Goal: Task Accomplishment & Management: Complete application form

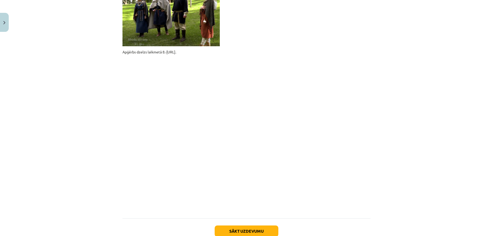
scroll to position [388, 0]
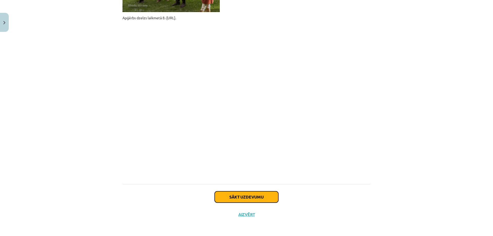
click at [258, 198] on button "Sākt uzdevumu" at bounding box center [247, 196] width 64 height 11
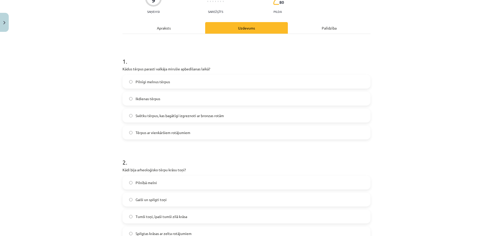
scroll to position [156, 0]
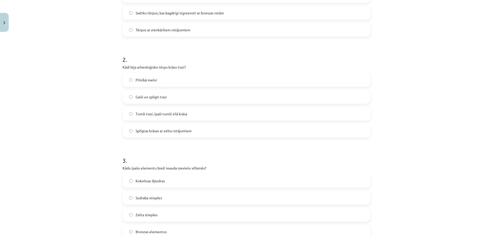
click at [136, 113] on span "Tumši toņi, īpaši tumši zilā krāsa" at bounding box center [162, 113] width 52 height 5
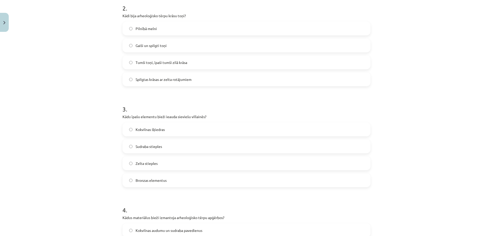
scroll to position [233, 0]
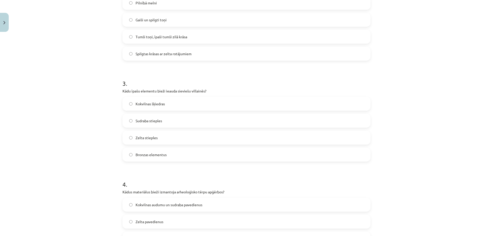
click at [129, 157] on label "Bronzas elementus" at bounding box center [246, 154] width 247 height 13
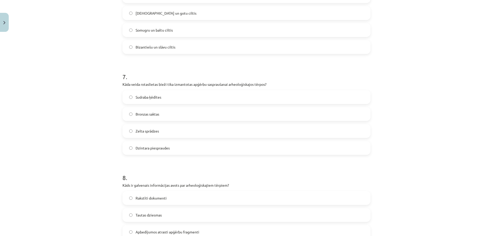
scroll to position [644, 0]
click at [127, 118] on label "Bronzas saktas" at bounding box center [246, 113] width 247 height 13
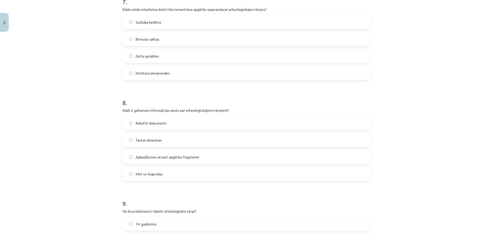
scroll to position [721, 0]
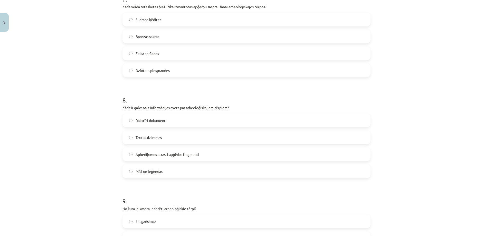
click at [129, 158] on label "Apbedījumos atrasti apģērbu fragmenti" at bounding box center [246, 154] width 247 height 13
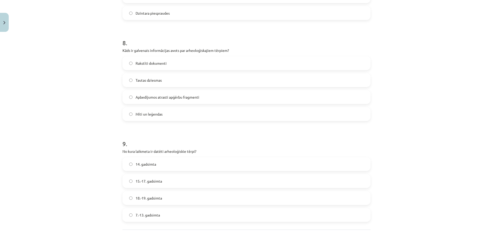
scroll to position [798, 0]
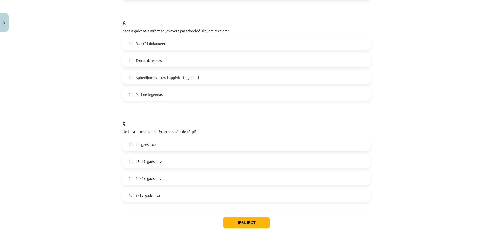
click at [128, 193] on label "7.-13. gadsimta" at bounding box center [246, 195] width 247 height 13
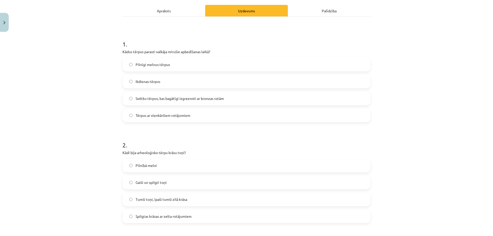
scroll to position [2, 0]
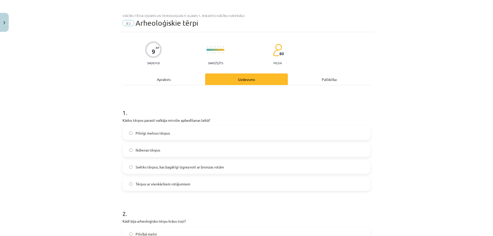
click at [136, 166] on span "Svētku tērpus, kas bagātīgi izgreznoti ar bronzas rotām" at bounding box center [180, 166] width 88 height 5
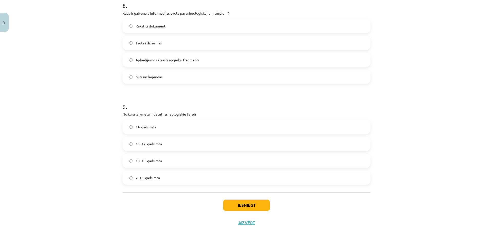
scroll to position [824, 0]
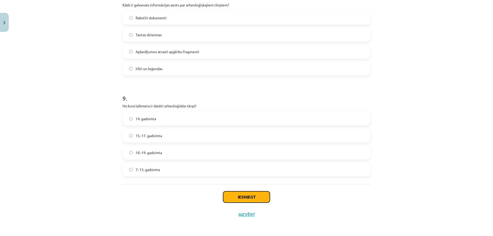
click at [251, 199] on button "Iesniegt" at bounding box center [246, 196] width 47 height 11
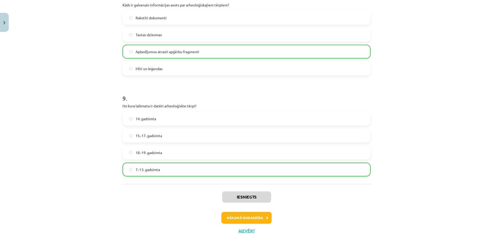
scroll to position [840, 0]
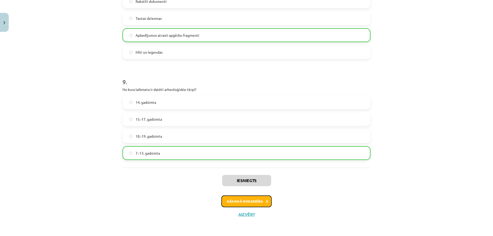
click at [260, 197] on button "Nākamā nodarbība" at bounding box center [246, 201] width 50 height 12
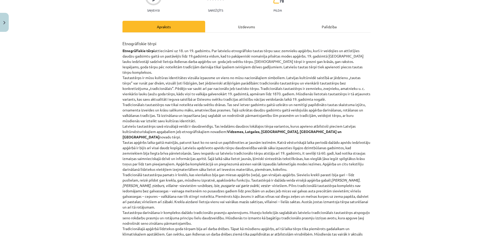
scroll to position [0, 0]
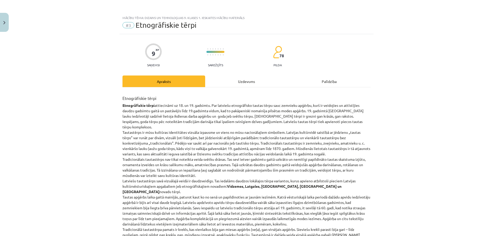
click at [241, 81] on div "Uzdevums" at bounding box center [246, 81] width 83 height 12
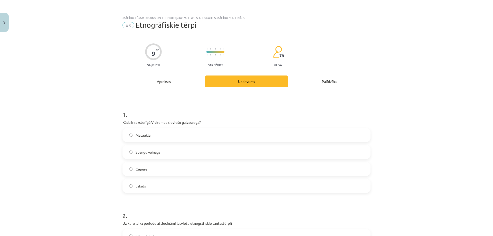
scroll to position [13, 0]
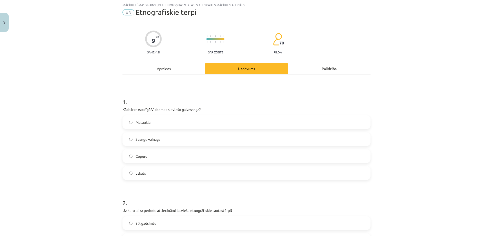
click at [333, 66] on div "Palīdzība" at bounding box center [329, 69] width 83 height 12
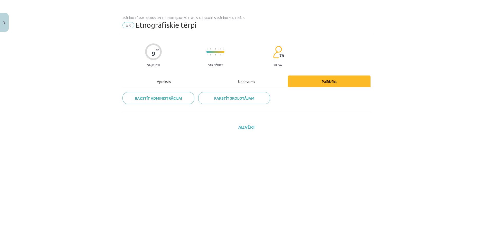
scroll to position [0, 0]
click at [163, 81] on div "Apraksts" at bounding box center [163, 81] width 83 height 12
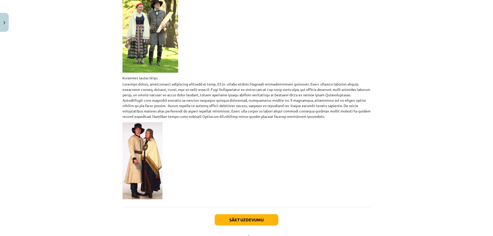
scroll to position [770, 0]
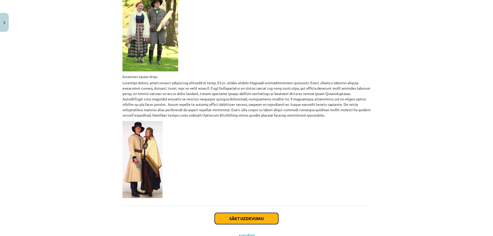
click at [238, 213] on button "Sākt uzdevumu" at bounding box center [247, 218] width 64 height 11
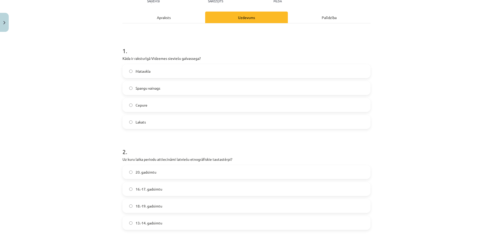
scroll to position [64, 0]
click at [162, 16] on div "Apraksts" at bounding box center [163, 17] width 83 height 12
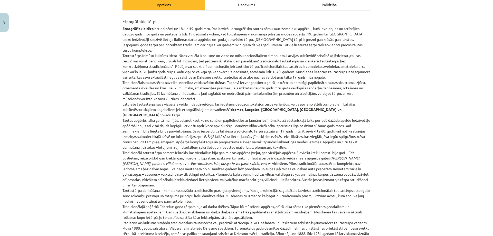
scroll to position [25, 0]
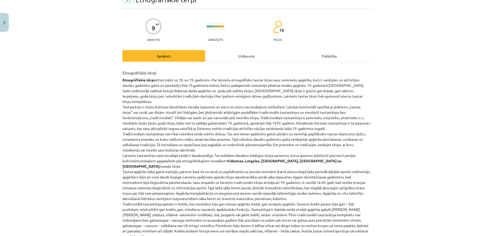
click at [244, 57] on div "Uzdevums" at bounding box center [246, 56] width 83 height 12
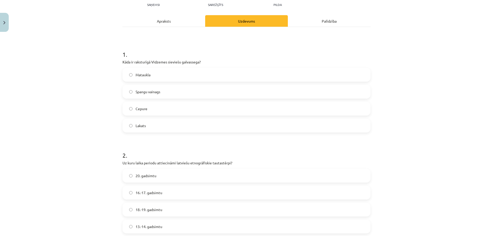
scroll to position [64, 0]
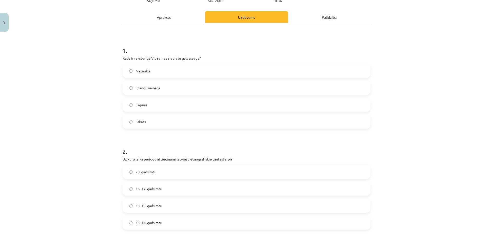
click at [134, 101] on label "Cepure" at bounding box center [246, 104] width 247 height 13
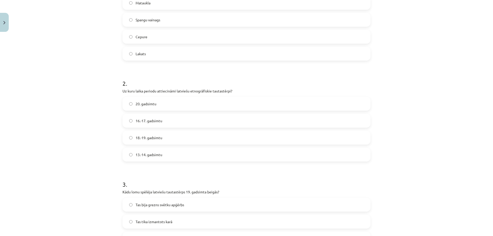
scroll to position [141, 0]
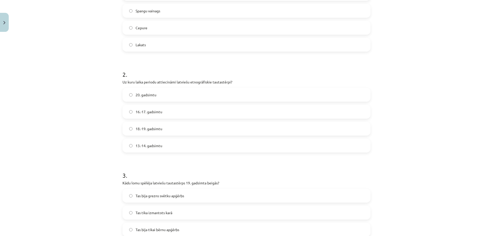
click at [131, 128] on label "18.-19. gadsimtu" at bounding box center [246, 128] width 247 height 13
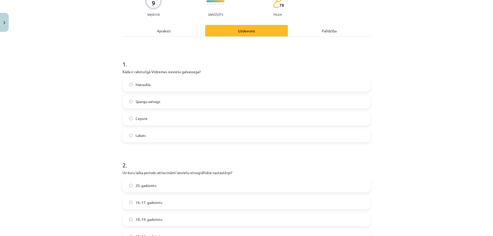
scroll to position [0, 0]
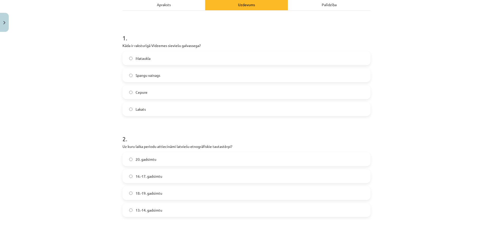
scroll to position [77, 0]
click at [158, 4] on div "Apraksts" at bounding box center [163, 4] width 83 height 12
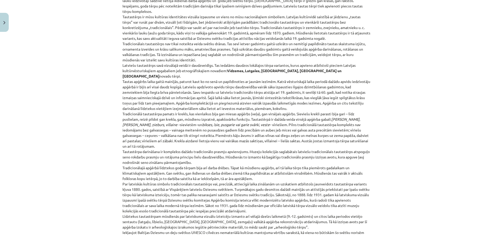
scroll to position [0, 0]
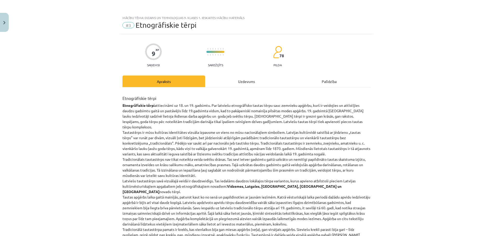
click at [249, 78] on div "Uzdevums" at bounding box center [246, 81] width 83 height 12
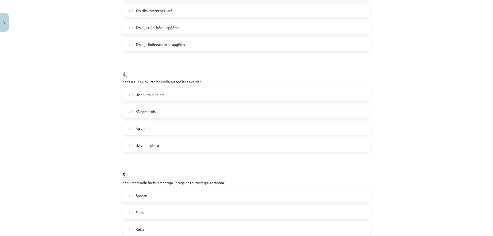
scroll to position [347, 0]
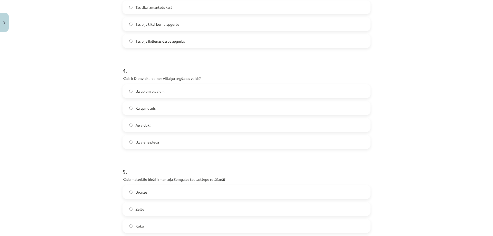
click at [144, 146] on label "Uz viena pleca" at bounding box center [246, 142] width 247 height 13
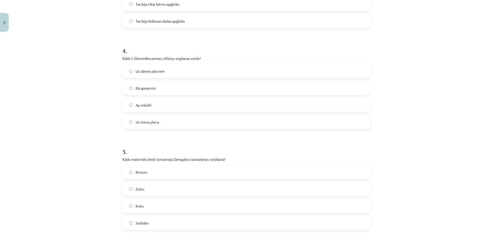
scroll to position [398, 0]
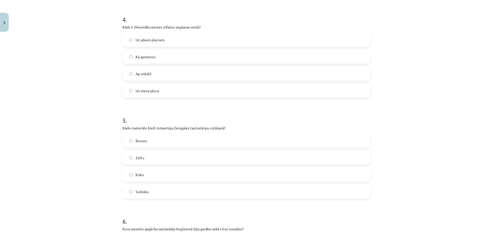
click at [132, 195] on label "Sudrabu" at bounding box center [246, 191] width 247 height 13
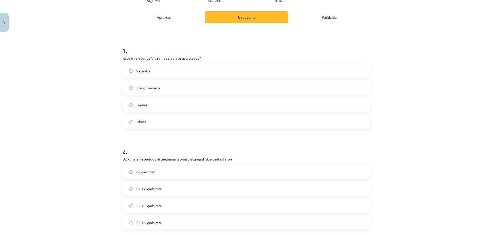
scroll to position [0, 0]
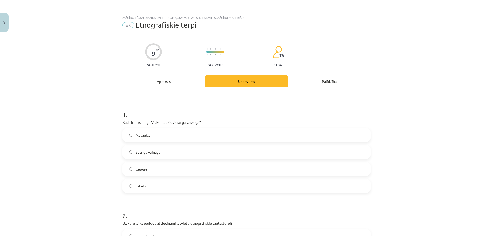
click at [160, 80] on div "Apraksts" at bounding box center [163, 81] width 83 height 12
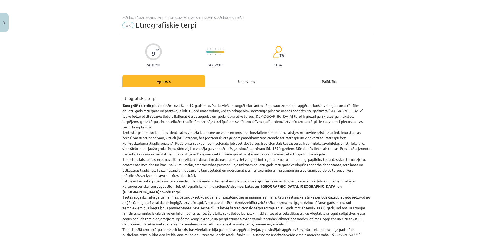
click at [236, 84] on div "Uzdevums" at bounding box center [246, 81] width 83 height 12
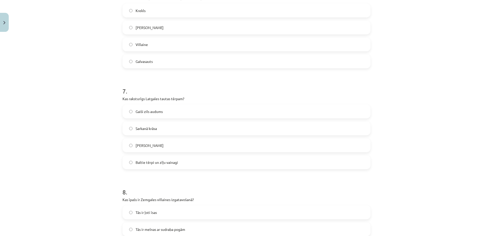
scroll to position [526, 0]
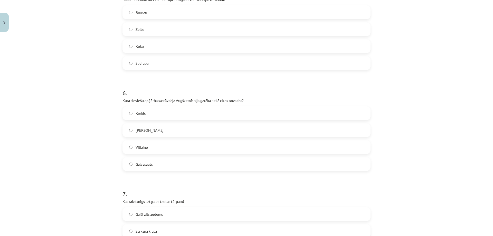
click at [126, 165] on label "Galvasauts" at bounding box center [246, 164] width 247 height 13
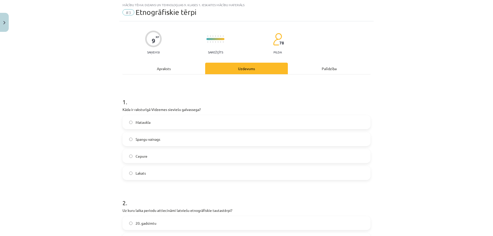
scroll to position [0, 0]
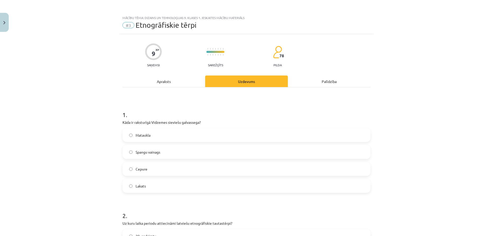
click at [167, 85] on div "Apraksts" at bounding box center [163, 81] width 83 height 12
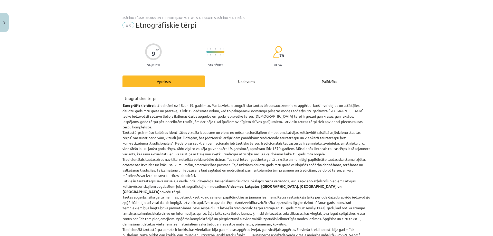
click at [249, 85] on div "Uzdevums" at bounding box center [246, 81] width 83 height 12
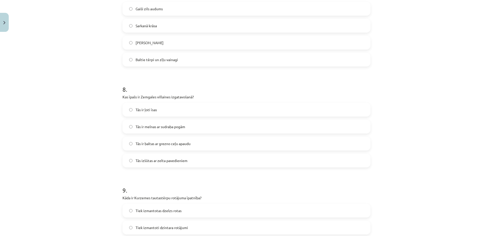
scroll to position [680, 0]
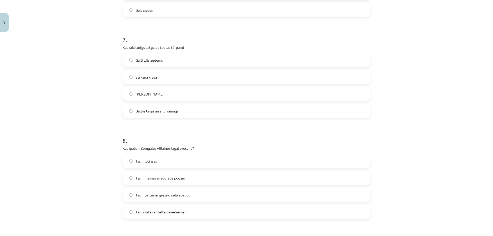
click at [180, 111] on label "Baltie tērpi un zīļu vainagi" at bounding box center [246, 110] width 247 height 13
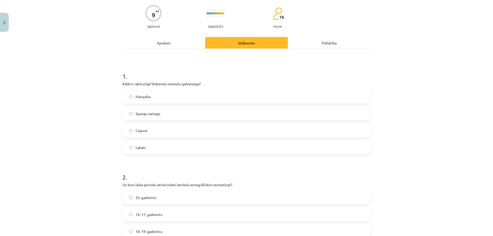
scroll to position [0, 0]
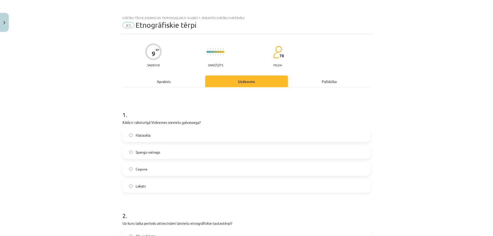
click at [165, 81] on div "Apraksts" at bounding box center [163, 81] width 83 height 12
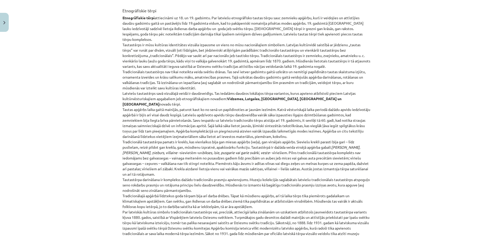
scroll to position [39, 0]
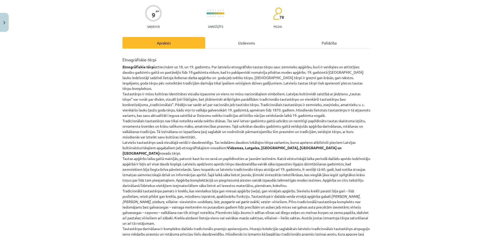
click at [249, 45] on div "Uzdevums" at bounding box center [246, 43] width 83 height 12
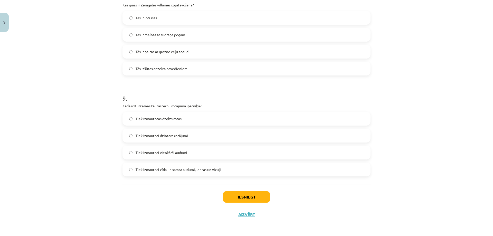
scroll to position [772, 0]
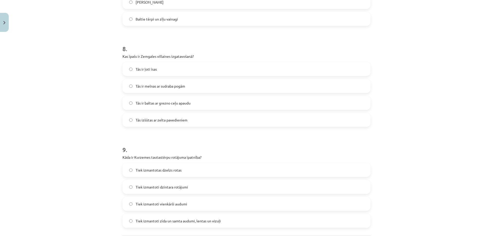
click at [160, 104] on span "Tās ir baltas ar grezno ceļu apaudu" at bounding box center [163, 102] width 55 height 5
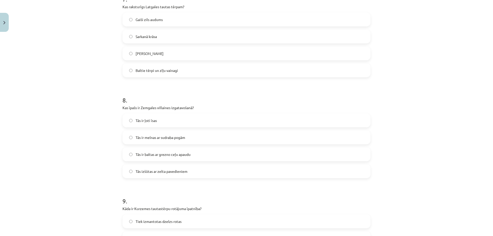
scroll to position [824, 0]
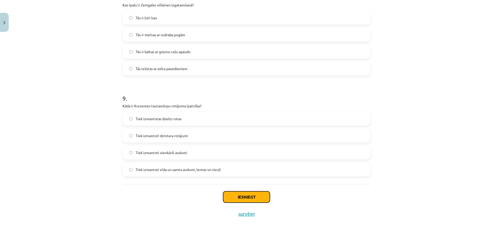
click at [250, 199] on button "Iesniegt" at bounding box center [246, 196] width 47 height 11
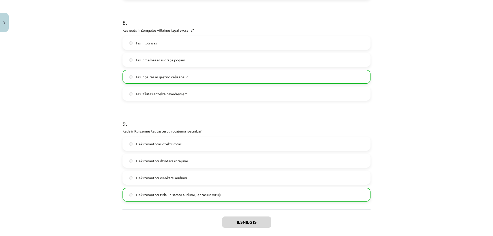
scroll to position [840, 0]
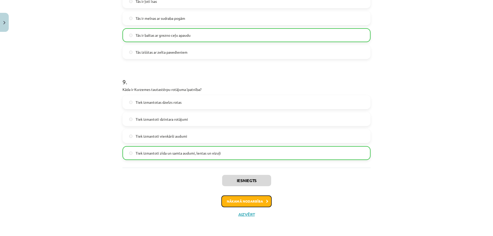
click at [238, 201] on button "Nākamā nodarbība" at bounding box center [246, 201] width 50 height 12
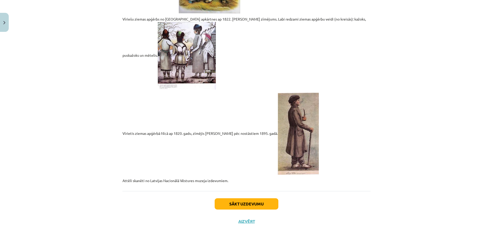
scroll to position [1047, 0]
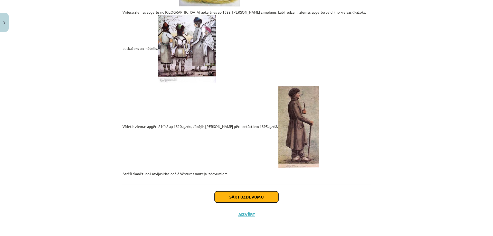
click at [248, 196] on button "Sākt uzdevumu" at bounding box center [247, 196] width 64 height 11
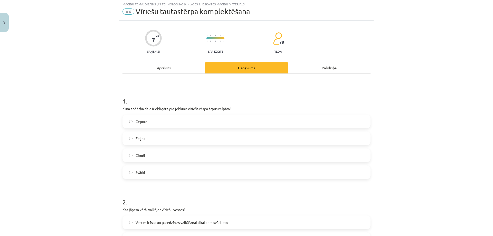
scroll to position [13, 0]
click at [130, 125] on label "Cepure" at bounding box center [246, 122] width 247 height 13
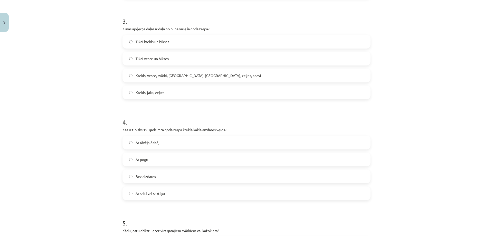
scroll to position [321, 0]
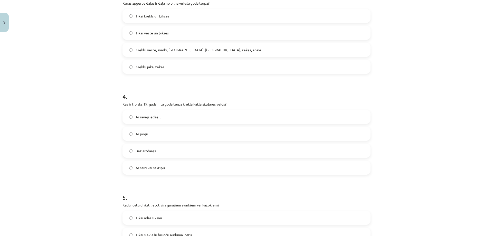
click at [125, 169] on label "Ar saiti vai saktiņu" at bounding box center [246, 167] width 247 height 13
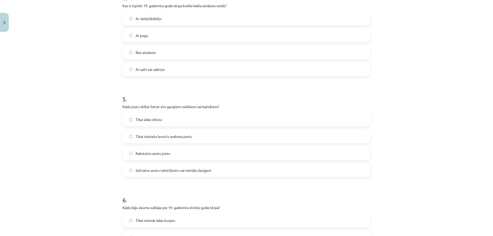
scroll to position [424, 0]
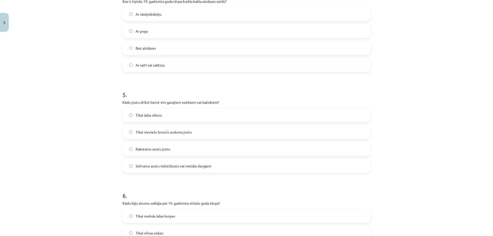
click at [131, 165] on label "Svītrainu austu tekstiljostu vai metāla sleņģeni" at bounding box center [246, 165] width 247 height 13
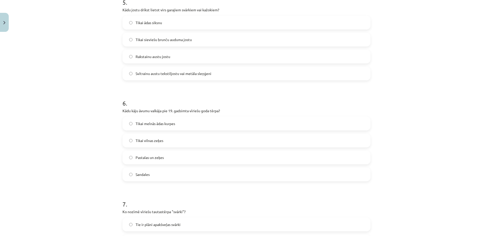
scroll to position [526, 0]
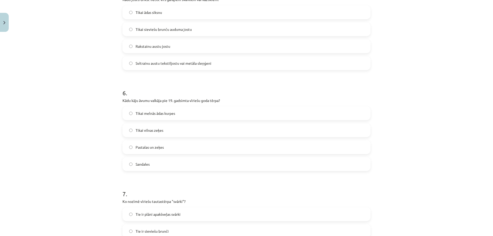
click at [129, 144] on label "Pastalas un zeķes" at bounding box center [246, 147] width 247 height 13
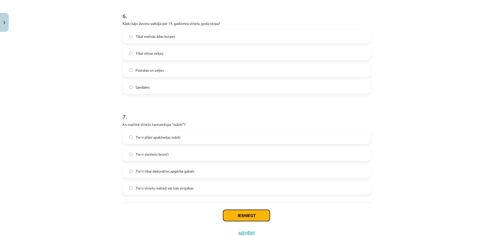
click at [243, 215] on button "Iesniegt" at bounding box center [246, 215] width 47 height 11
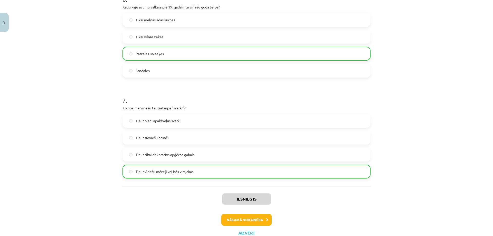
scroll to position [638, 0]
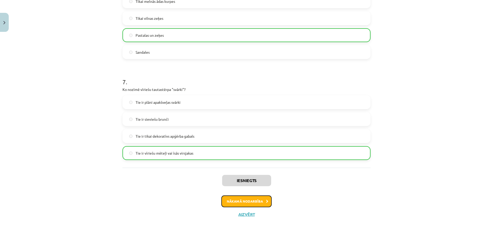
click at [243, 203] on button "Nākamā nodarbība" at bounding box center [246, 201] width 50 height 12
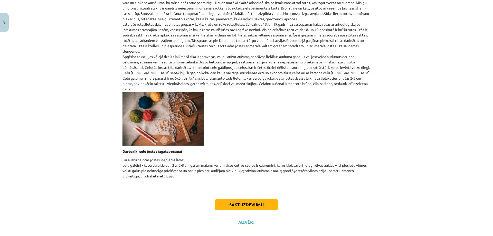
scroll to position [154, 0]
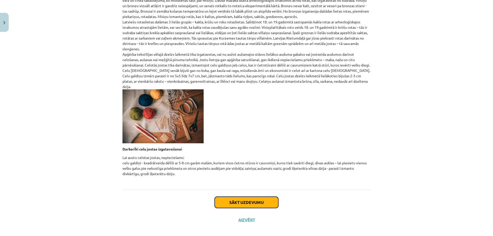
click at [239, 197] on button "Sākt uzdevumu" at bounding box center [247, 202] width 64 height 11
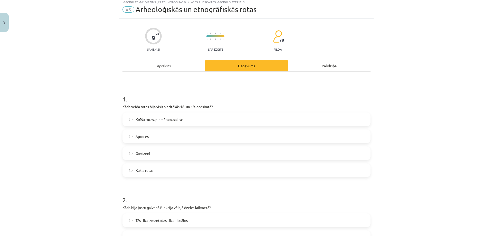
scroll to position [13, 0]
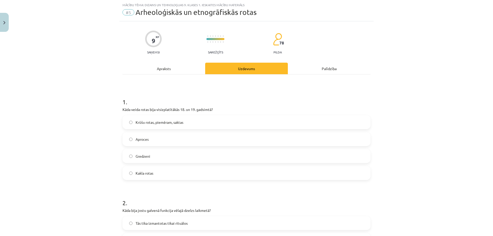
click at [149, 122] on span "Krūšu rotas, piemēram, saktas" at bounding box center [160, 122] width 48 height 5
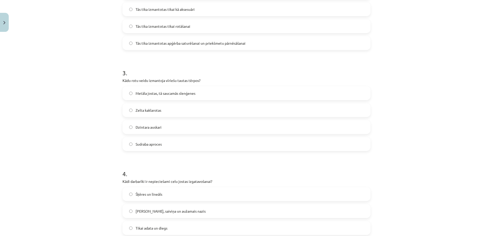
scroll to position [244, 0]
click at [129, 89] on label "Metāla jostas, tā saucamās slenģenes" at bounding box center [246, 93] width 247 height 13
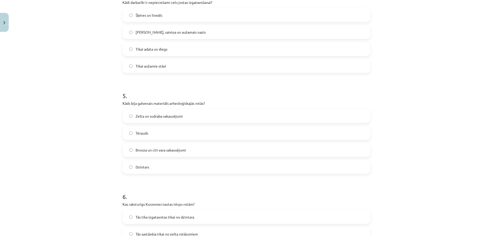
scroll to position [424, 0]
click at [133, 146] on label "Bronza un citi vara sakausējumi" at bounding box center [246, 148] width 247 height 13
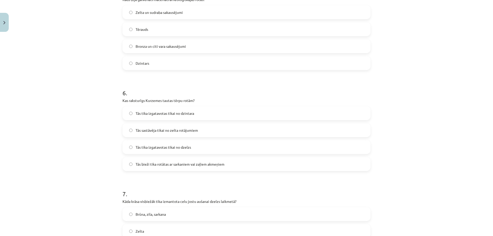
click at [131, 165] on label "Tās bieži tika rotātas ar sarkaniem vai zaļiem akmeņiem" at bounding box center [246, 164] width 247 height 13
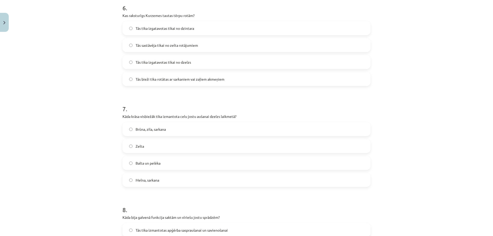
scroll to position [629, 0]
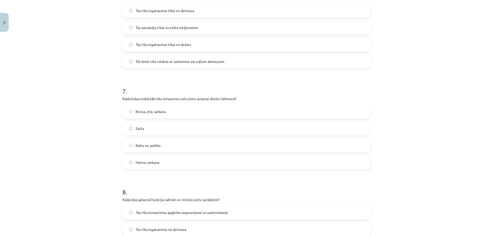
click at [127, 117] on label "Brūna, zila, sarkana" at bounding box center [246, 111] width 247 height 13
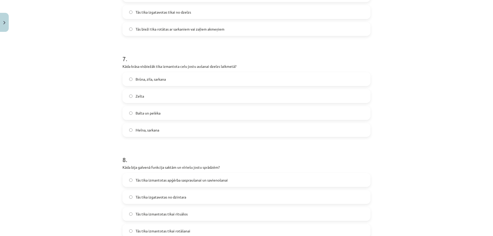
scroll to position [757, 0]
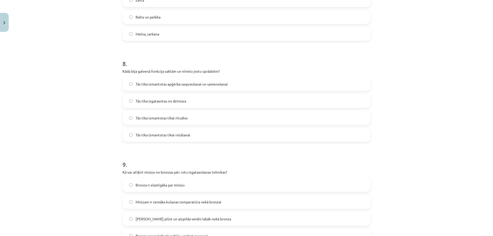
click at [130, 86] on label "Tās tika izmantotas apģērba saspraušanai un savienošanai" at bounding box center [246, 84] width 247 height 13
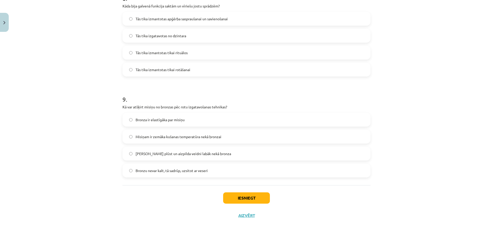
scroll to position [824, 0]
click at [264, 198] on button "Iesniegt" at bounding box center [246, 196] width 47 height 11
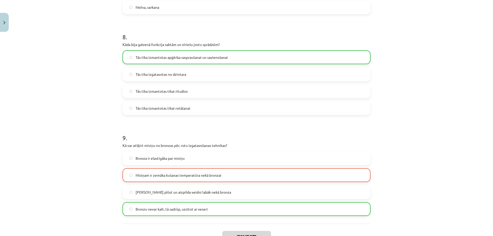
scroll to position [840, 0]
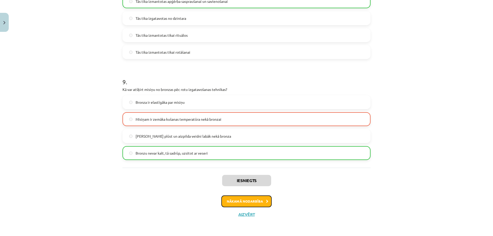
click at [236, 203] on button "Nākamā nodarbība" at bounding box center [246, 201] width 50 height 12
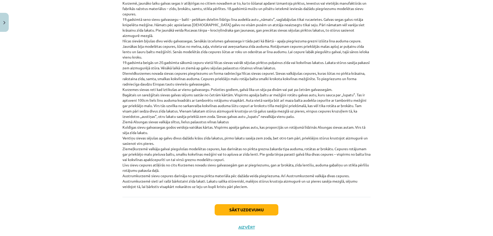
scroll to position [1130, 0]
click at [251, 204] on button "Sākt uzdevumu" at bounding box center [247, 209] width 64 height 11
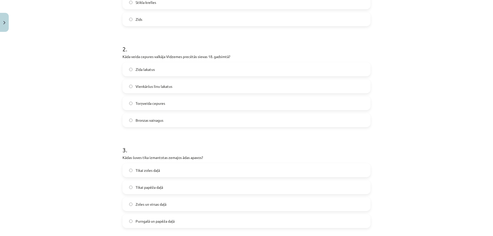
scroll to position [167, 0]
click at [126, 105] on label "Torņveida cepures" at bounding box center [246, 103] width 247 height 13
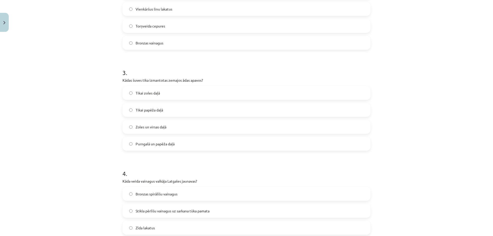
click at [129, 129] on label "Zoles un virsas daļā" at bounding box center [246, 126] width 247 height 13
click at [127, 110] on label "Tikai papēža daļā" at bounding box center [246, 109] width 247 height 13
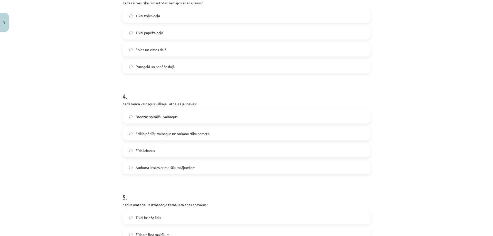
scroll to position [347, 0]
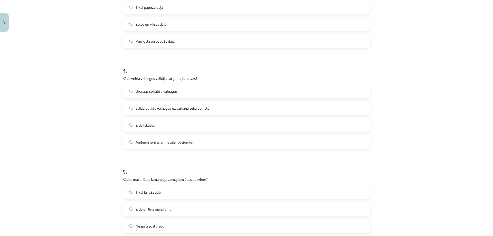
click at [127, 110] on label "Stikla pērlīšu vainagus uz sarkana tūka pamata" at bounding box center [246, 108] width 247 height 13
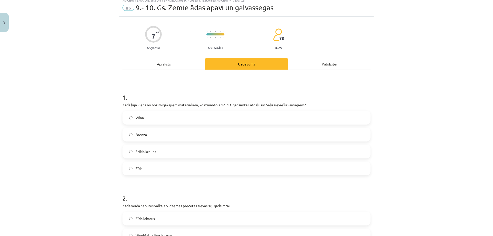
scroll to position [0, 0]
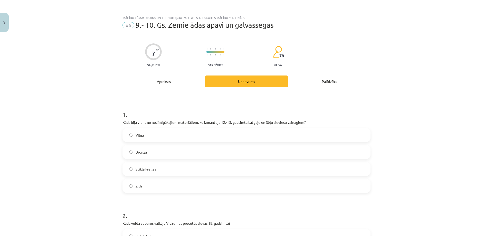
click at [164, 85] on div "Apraksts" at bounding box center [163, 81] width 83 height 12
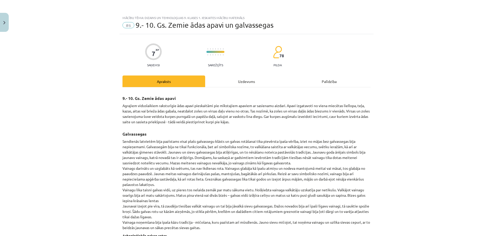
click at [234, 85] on div "Uzdevums" at bounding box center [246, 81] width 83 height 12
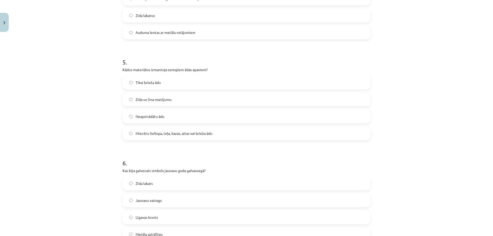
scroll to position [475, 0]
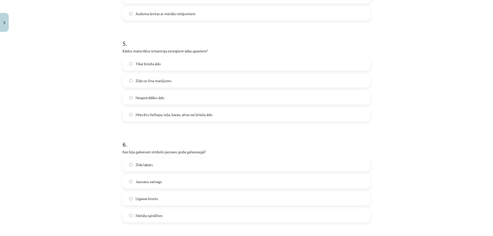
click at [129, 117] on label "Miecētu liellopa, teļa, kazas, aitas vai brieža ādu" at bounding box center [246, 114] width 247 height 13
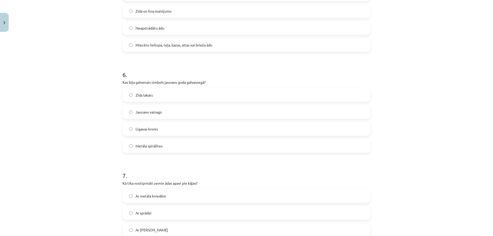
scroll to position [552, 0]
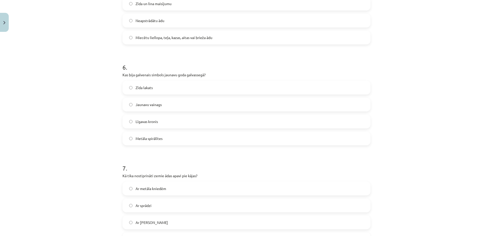
click at [131, 103] on label "Jaunavu vainags" at bounding box center [246, 104] width 247 height 13
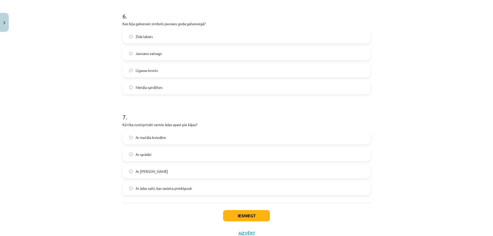
scroll to position [603, 0]
click at [234, 216] on button "Iesniegt" at bounding box center [246, 215] width 47 height 11
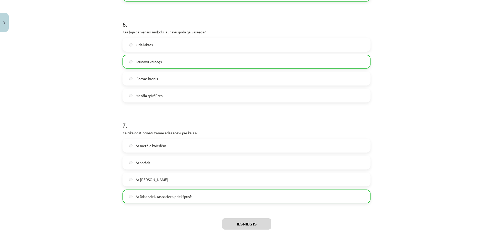
scroll to position [638, 0]
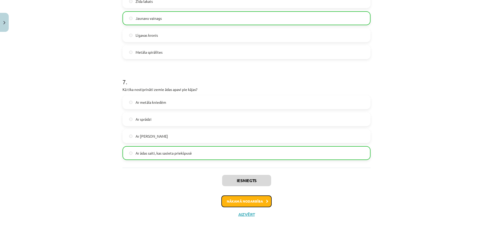
click at [237, 197] on button "Nākamā nodarbība" at bounding box center [246, 201] width 50 height 12
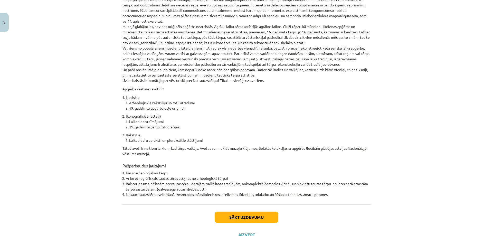
scroll to position [320, 0]
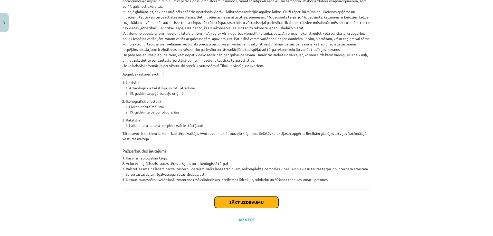
click at [242, 200] on button "Sākt uzdevumu" at bounding box center [247, 202] width 64 height 11
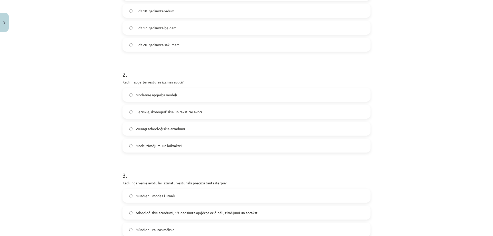
scroll to position [167, 0]
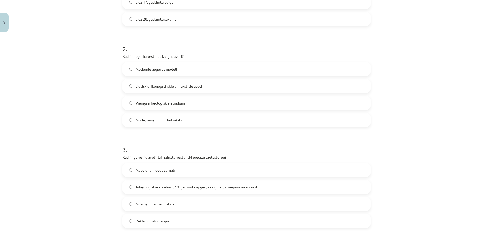
click at [127, 107] on label "Vienīgi arheoloģiskie atradumi" at bounding box center [246, 103] width 247 height 13
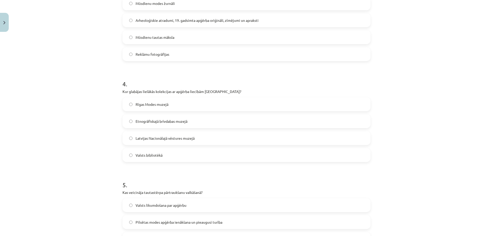
scroll to position [347, 0]
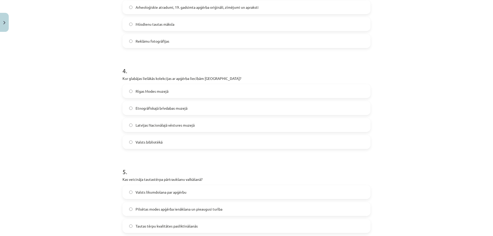
click at [126, 127] on label "Latvijas Nacionālajā vēstures muzejā" at bounding box center [246, 125] width 247 height 13
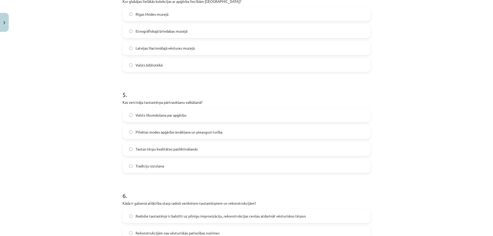
scroll to position [552, 0]
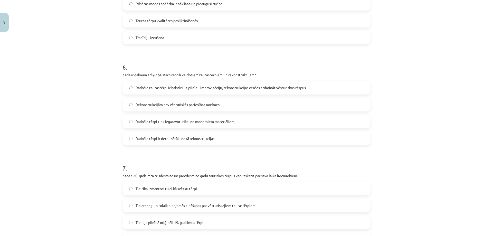
click at [123, 86] on label "Radošie tautastērpi ir balstīti uz pilnīgu improvizāciju, rekonstrukcijas cenša…" at bounding box center [246, 87] width 247 height 13
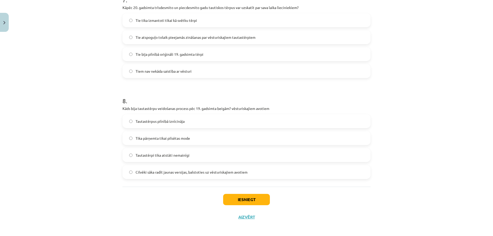
scroll to position [723, 0]
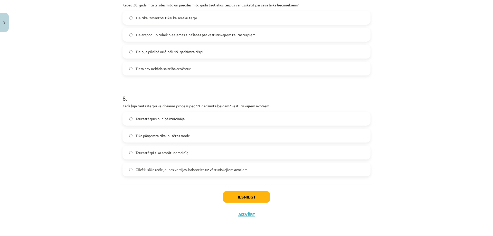
click at [128, 154] on label "Tautastērpi tika atstāti nemainīgi" at bounding box center [246, 152] width 247 height 13
click at [231, 196] on button "Iesniegt" at bounding box center [246, 196] width 47 height 11
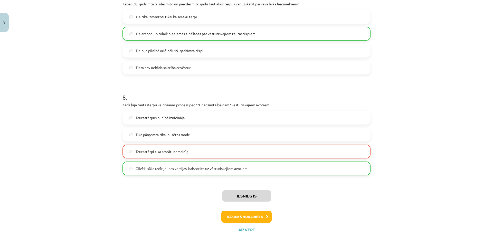
scroll to position [739, 0]
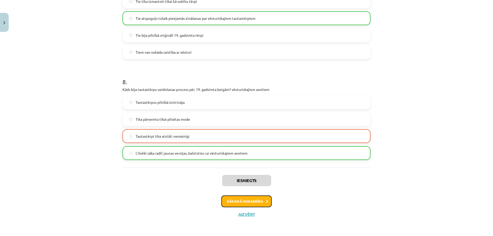
click at [242, 203] on button "Nākamā nodarbība" at bounding box center [246, 201] width 50 height 12
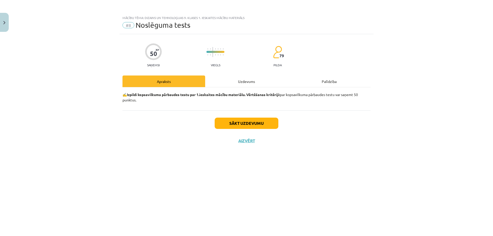
scroll to position [0, 0]
click at [234, 121] on button "Sākt uzdevumu" at bounding box center [247, 123] width 64 height 11
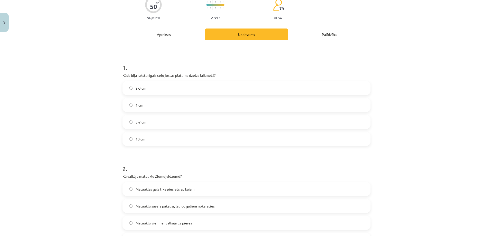
scroll to position [51, 0]
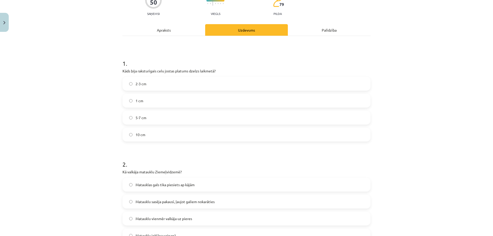
click at [129, 81] on label "2-3 cm" at bounding box center [246, 83] width 247 height 13
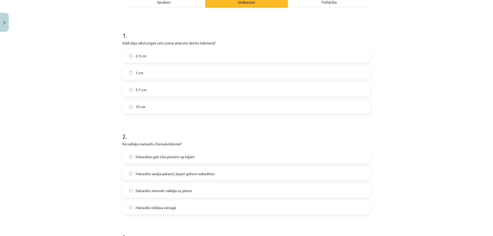
scroll to position [180, 0]
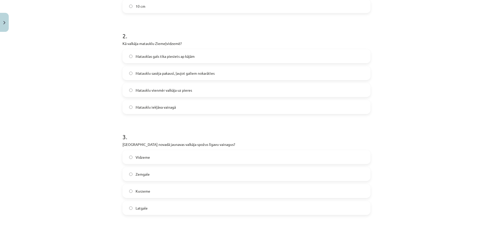
click at [125, 81] on div "Matauklas gals tika piesiets ap kājām Matauklu sasēja pakausī, ļaujot galiem no…" at bounding box center [246, 81] width 248 height 65
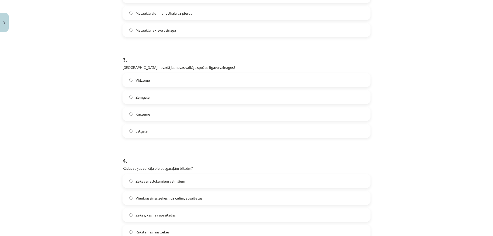
click at [129, 116] on label "Kurzeme" at bounding box center [246, 114] width 247 height 13
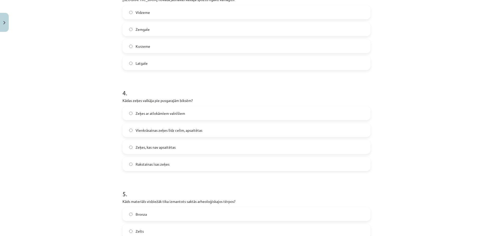
scroll to position [334, 0]
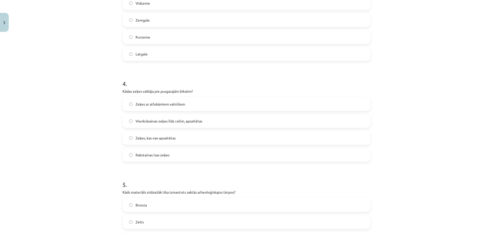
click at [126, 106] on label "Zeķes ar atlokāmiem valnīšiem" at bounding box center [246, 104] width 247 height 13
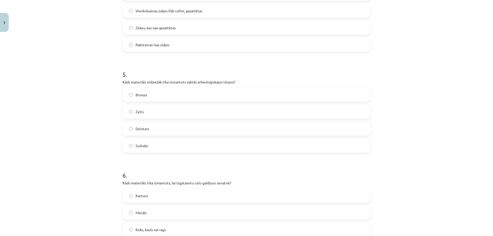
scroll to position [462, 0]
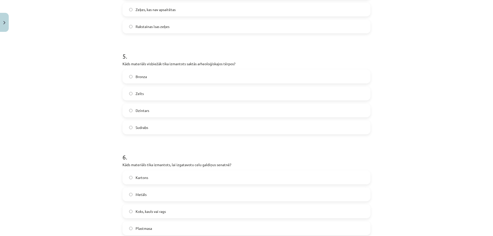
click at [126, 76] on label "Bronza" at bounding box center [246, 76] width 247 height 13
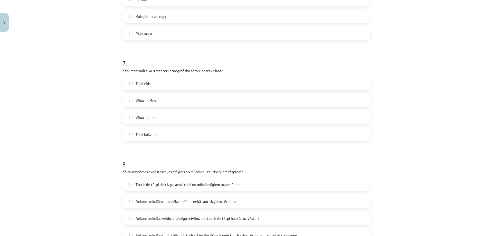
scroll to position [668, 0]
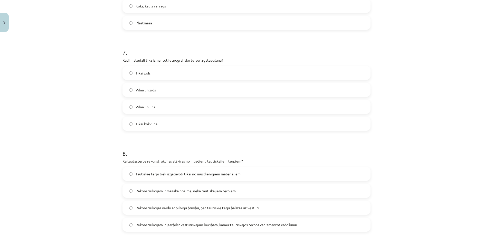
click at [127, 105] on label "Vilna un lins" at bounding box center [246, 106] width 247 height 13
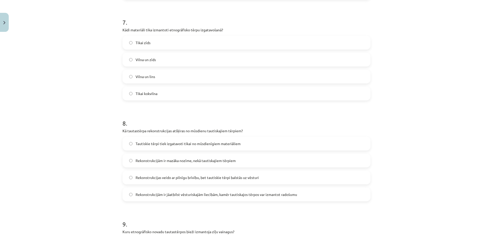
scroll to position [745, 0]
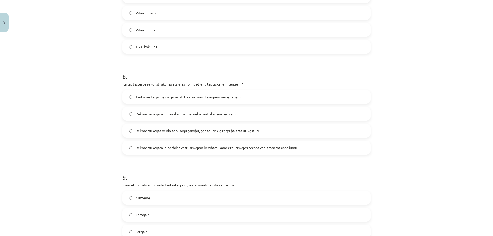
click at [132, 148] on label "Rekonstrukcijām ir jāatbilst vēsturiskajām liecībām, kamēr tautiskajos tērpos v…" at bounding box center [246, 147] width 247 height 13
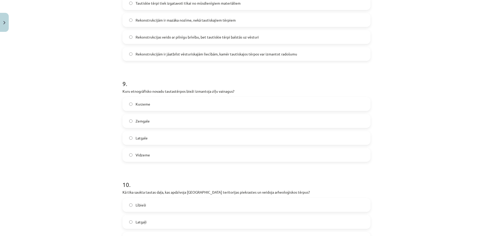
scroll to position [847, 0]
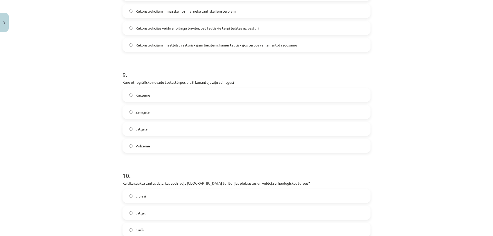
click at [132, 132] on label "Latgale" at bounding box center [246, 128] width 247 height 13
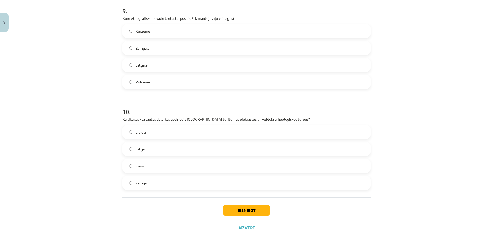
scroll to position [924, 0]
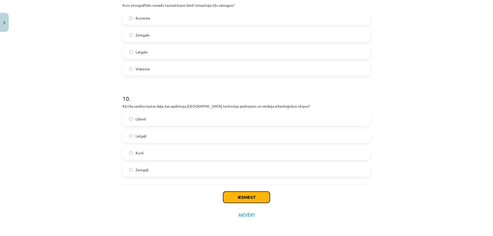
click at [241, 197] on button "Iesniegt" at bounding box center [246, 197] width 47 height 11
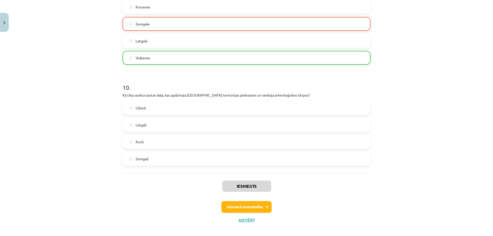
scroll to position [941, 0]
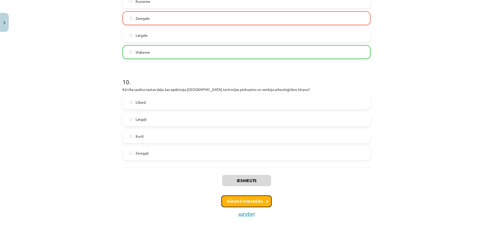
click at [241, 204] on button "Nākamā nodarbība" at bounding box center [246, 201] width 50 height 12
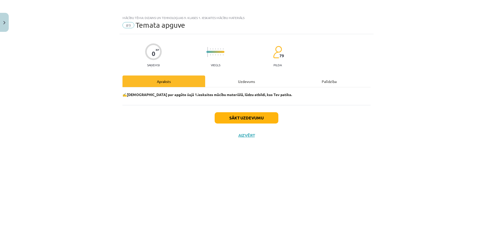
scroll to position [0, 0]
click at [249, 113] on button "Sākt uzdevumu" at bounding box center [247, 117] width 64 height 11
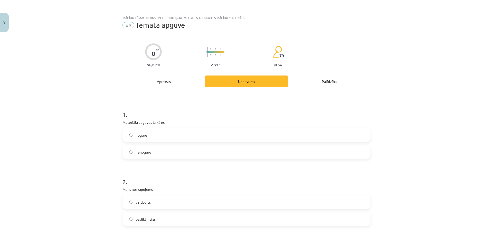
click at [130, 132] on label "noguru" at bounding box center [246, 135] width 247 height 13
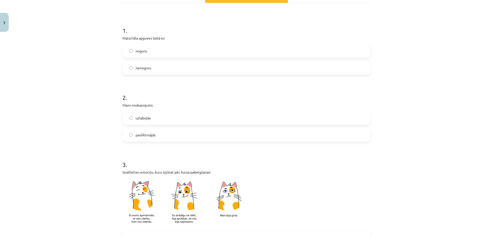
scroll to position [103, 0]
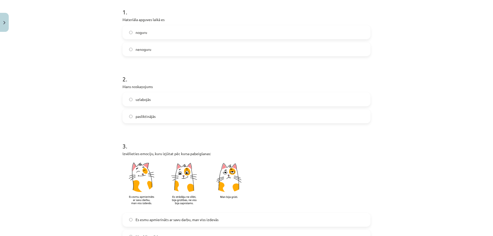
click at [127, 98] on label "uzlabojās" at bounding box center [246, 99] width 247 height 13
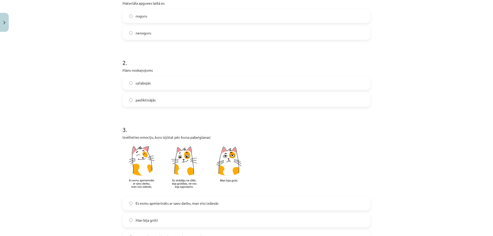
scroll to position [180, 0]
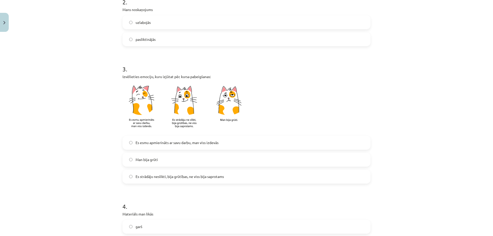
click at [149, 147] on label "Es esmu apmierināts ar savu darbu, man viss izdevās" at bounding box center [246, 142] width 247 height 13
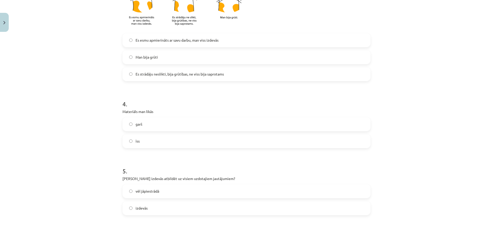
scroll to position [282, 0]
click at [132, 123] on label "garš" at bounding box center [246, 124] width 247 height 13
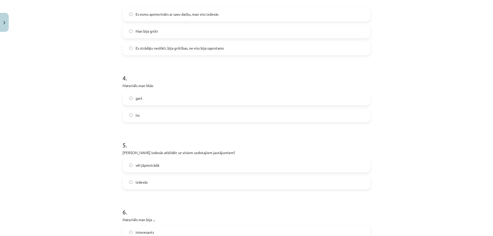
scroll to position [359, 0]
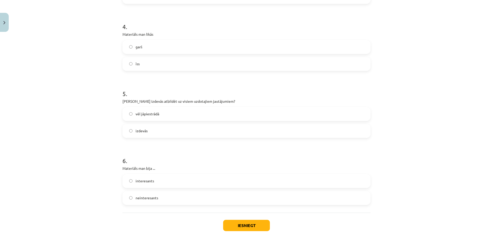
click at [126, 116] on label "vēl jāpiestrādā" at bounding box center [246, 114] width 247 height 13
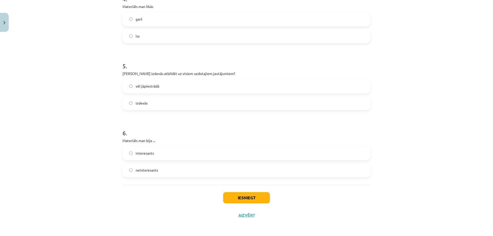
scroll to position [388, 0]
click at [248, 196] on button "Iesniegt" at bounding box center [246, 196] width 47 height 11
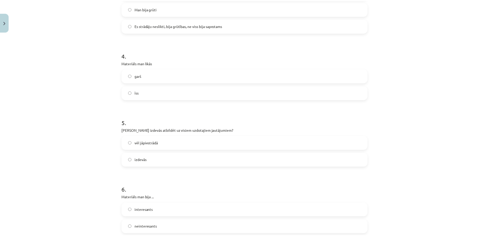
scroll to position [285, 0]
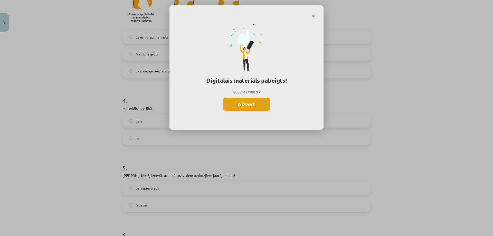
click at [245, 103] on button "Aizvērt" at bounding box center [246, 104] width 47 height 13
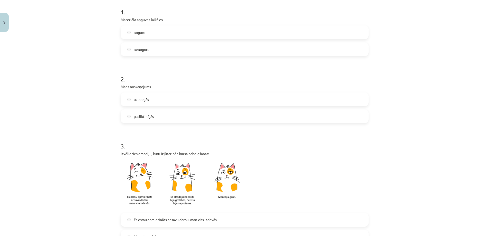
scroll to position [0, 0]
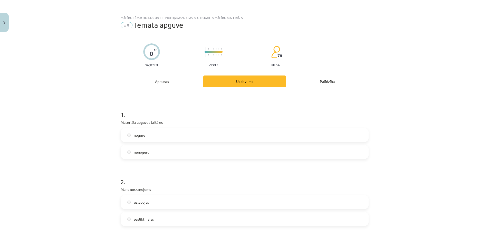
click at [154, 20] on div "Mācību tēma: Dizains un tehnoloģijas 9. klases 1. ieskaites mācību materiāls #9…" at bounding box center [245, 23] width 254 height 21
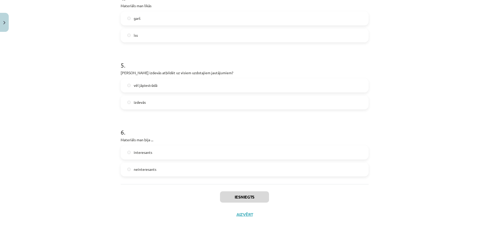
scroll to position [154, 0]
click at [247, 215] on button "Aizvērt" at bounding box center [245, 214] width 20 height 5
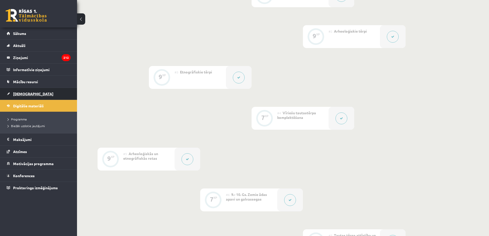
click at [32, 93] on link "[DEMOGRAPHIC_DATA]" at bounding box center [39, 94] width 64 height 12
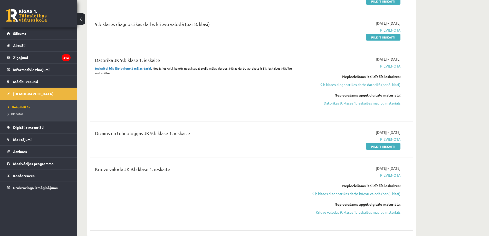
scroll to position [154, 0]
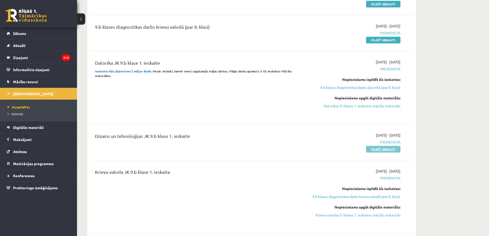
click at [395, 148] on link "Pildīt ieskaiti" at bounding box center [383, 149] width 34 height 7
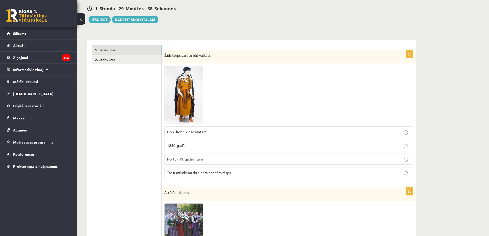
scroll to position [77, 0]
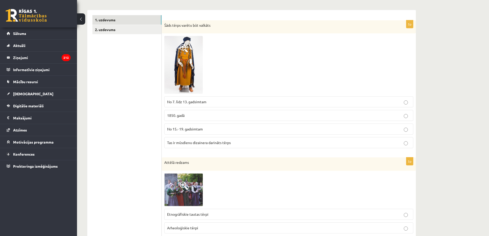
click at [180, 50] on span at bounding box center [184, 48] width 8 height 8
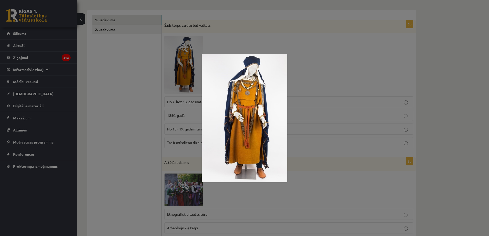
click at [180, 50] on div at bounding box center [244, 118] width 489 height 236
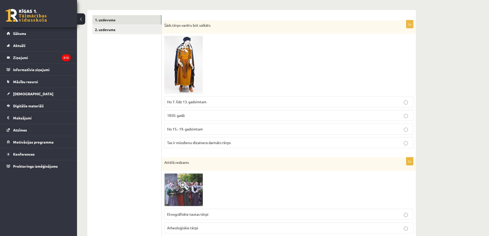
click at [177, 103] on span "No 7. līdz 13. gadsimtam" at bounding box center [186, 101] width 39 height 5
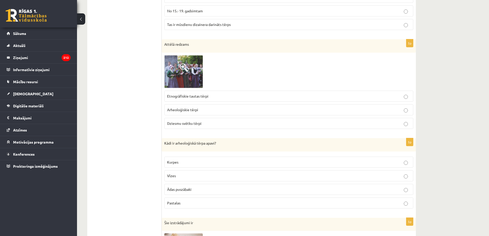
scroll to position [205, 0]
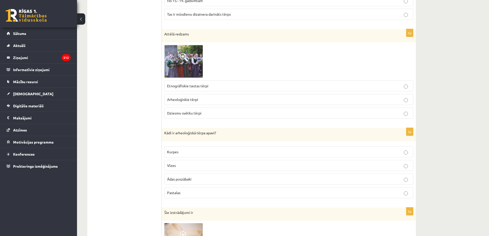
click at [192, 51] on img at bounding box center [183, 61] width 39 height 33
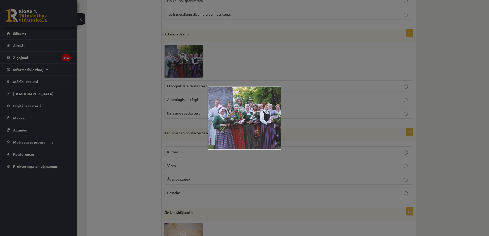
click at [192, 51] on div at bounding box center [244, 118] width 489 height 236
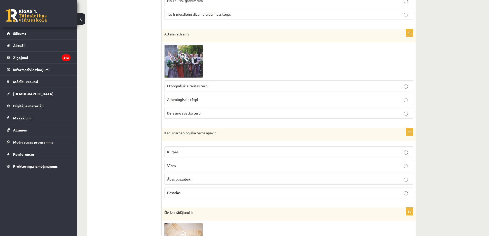
click at [193, 68] on img at bounding box center [183, 61] width 39 height 33
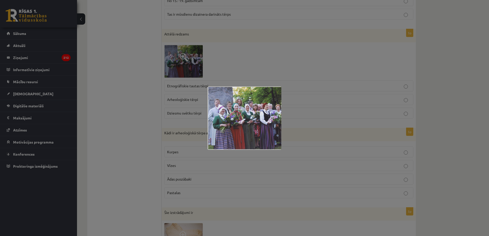
click at [257, 134] on img at bounding box center [245, 118] width 74 height 63
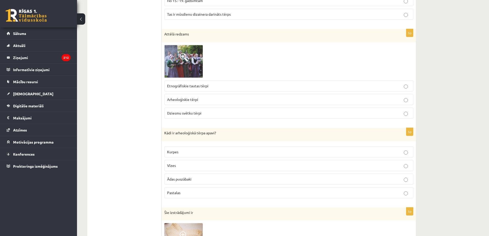
click at [406, 117] on label "Dziesmu svētku tērpi" at bounding box center [288, 113] width 249 height 11
click at [182, 62] on img at bounding box center [183, 61] width 39 height 33
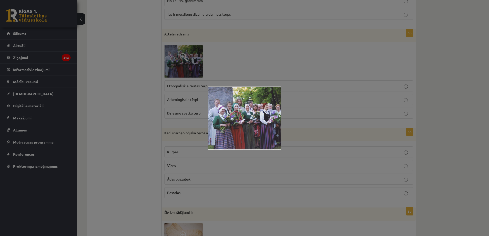
click at [192, 88] on div at bounding box center [244, 118] width 489 height 236
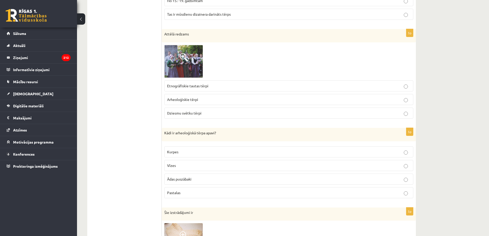
click at [267, 88] on p "Etnogrāfiskie tautas tērpi" at bounding box center [288, 85] width 243 height 5
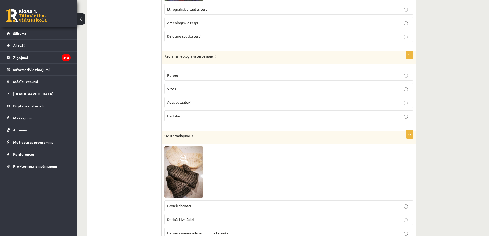
scroll to position [282, 0]
click at [205, 104] on p "Ādas puszābaki" at bounding box center [288, 101] width 243 height 5
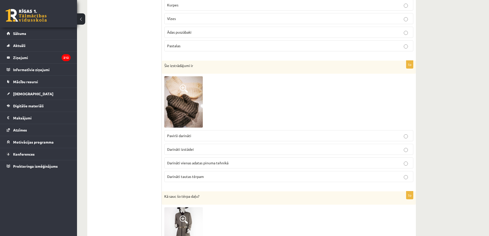
scroll to position [359, 0]
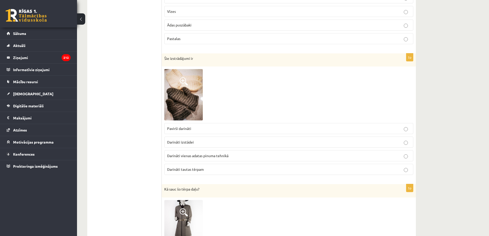
click at [176, 102] on img at bounding box center [183, 94] width 39 height 51
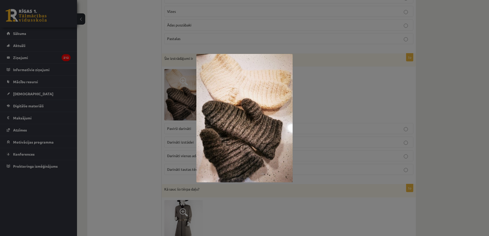
click at [205, 108] on img at bounding box center [244, 118] width 96 height 128
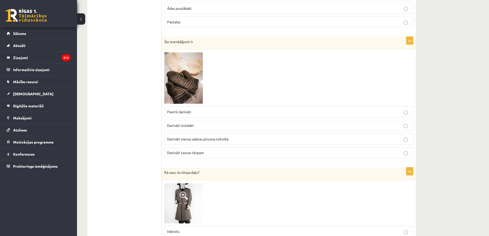
scroll to position [385, 0]
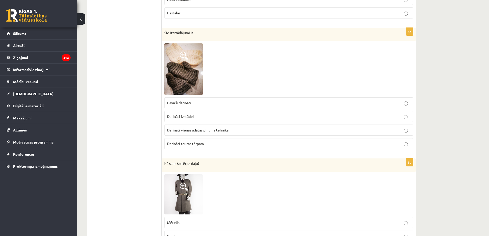
click at [222, 133] on p "Darināti vienas adatas pinuma tehnikā" at bounding box center [288, 129] width 243 height 5
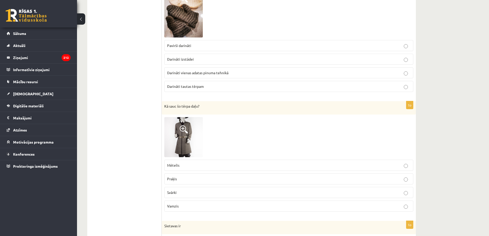
scroll to position [462, 0]
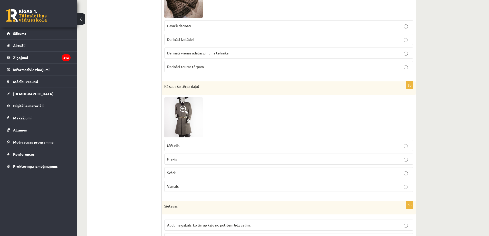
click at [187, 104] on img at bounding box center [183, 117] width 39 height 40
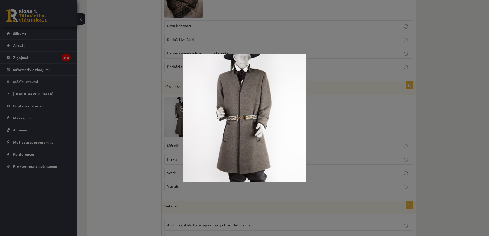
click at [171, 117] on div at bounding box center [244, 118] width 489 height 236
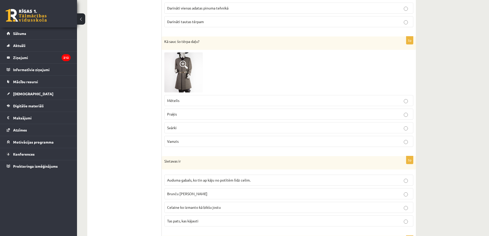
scroll to position [513, 0]
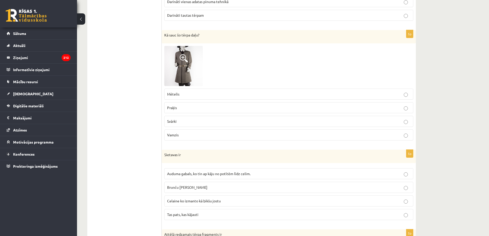
click at [188, 49] on img at bounding box center [183, 66] width 39 height 40
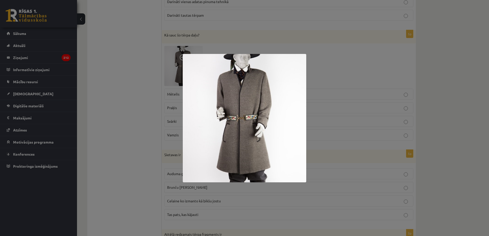
click at [218, 82] on img at bounding box center [244, 118] width 123 height 128
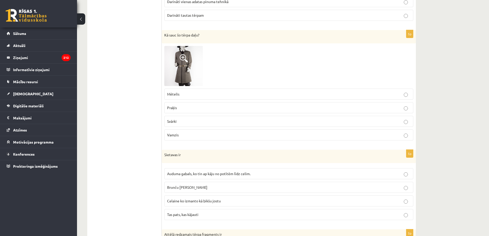
click at [184, 94] on p "Mētelis" at bounding box center [288, 93] width 243 height 5
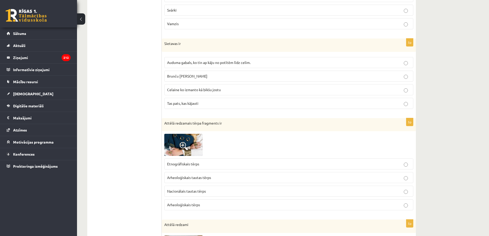
scroll to position [616, 0]
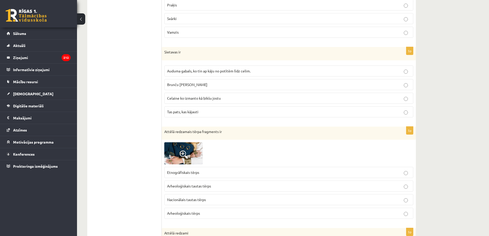
click at [224, 69] on span "Auduma gabals, ko tin ap kāju no potītēm līdz celim." at bounding box center [208, 71] width 83 height 5
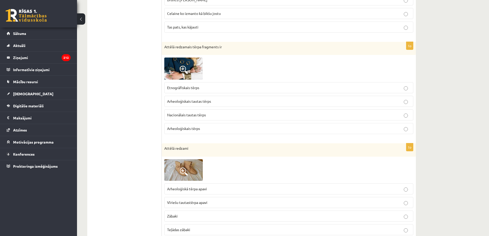
scroll to position [719, 0]
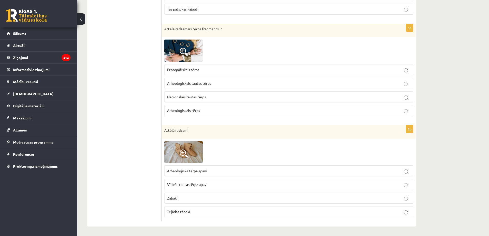
click at [188, 54] on span at bounding box center [184, 52] width 8 height 8
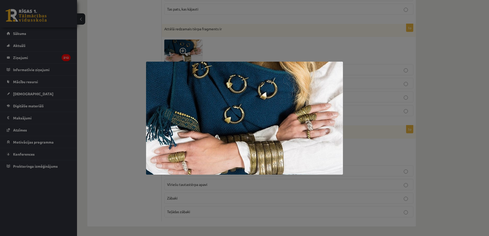
click at [197, 93] on img at bounding box center [244, 118] width 197 height 113
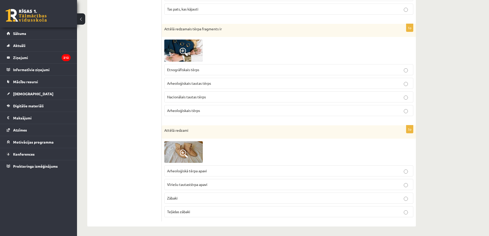
click at [192, 53] on img at bounding box center [183, 51] width 39 height 22
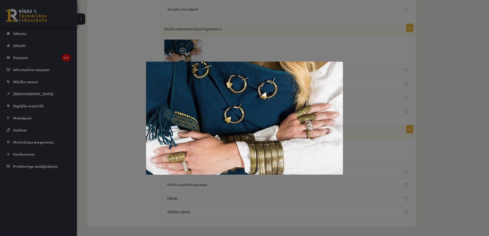
click at [192, 53] on div at bounding box center [244, 118] width 489 height 236
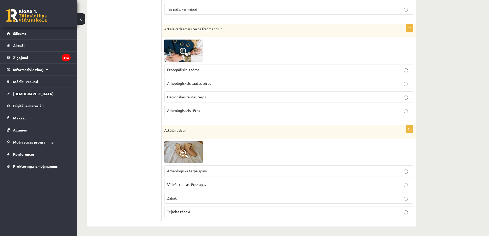
click at [199, 83] on span "Arheoloģiskais tautas tērps" at bounding box center [189, 83] width 44 height 5
click at [208, 112] on p "Arheoloģiskais tērps" at bounding box center [288, 109] width 243 height 5
click at [202, 85] on label "Arheoloģiskais tautas tērps" at bounding box center [288, 82] width 249 height 11
click at [172, 150] on img at bounding box center [183, 151] width 39 height 22
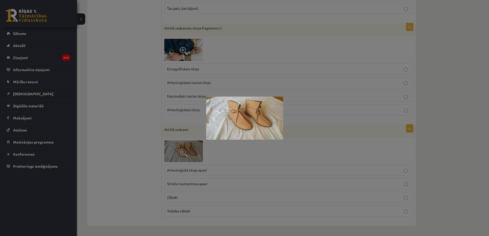
click at [172, 150] on div at bounding box center [244, 118] width 489 height 236
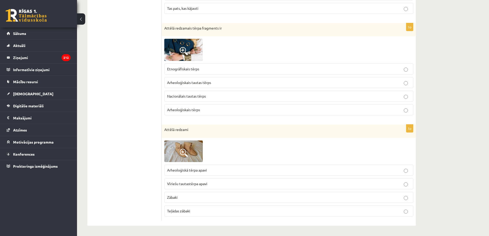
click at [183, 144] on img at bounding box center [183, 151] width 39 height 22
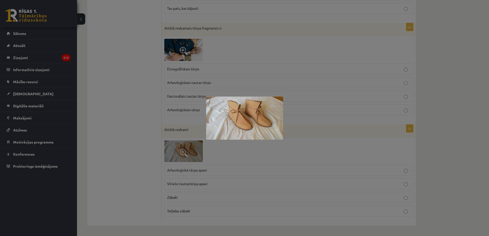
click at [233, 136] on img at bounding box center [244, 118] width 77 height 43
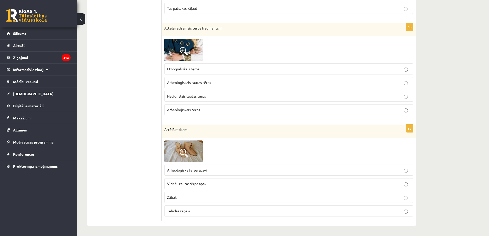
click at [190, 211] on span "Teļādas zābaki" at bounding box center [178, 210] width 23 height 5
click at [189, 149] on img at bounding box center [183, 151] width 39 height 22
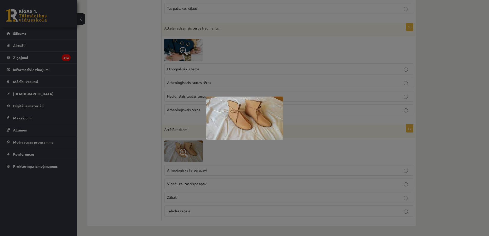
click at [189, 149] on div at bounding box center [244, 118] width 489 height 236
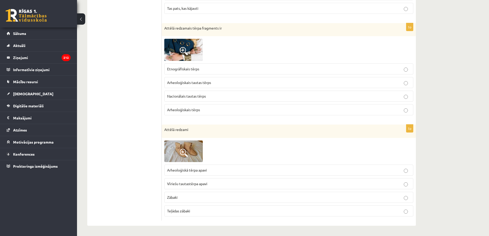
click at [188, 162] on img at bounding box center [183, 151] width 39 height 22
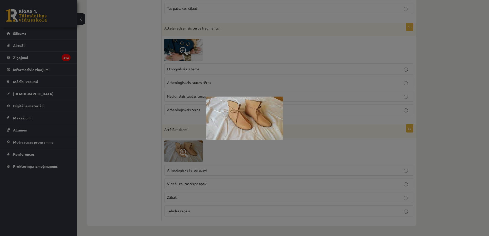
click at [188, 162] on div at bounding box center [244, 118] width 489 height 236
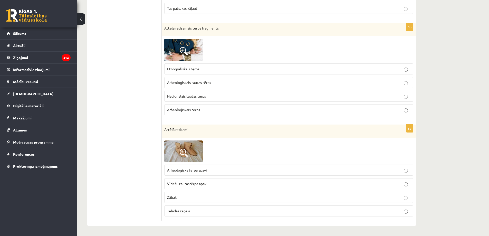
click at [214, 184] on p "Vīriešu tautastērpa apavi" at bounding box center [288, 183] width 243 height 5
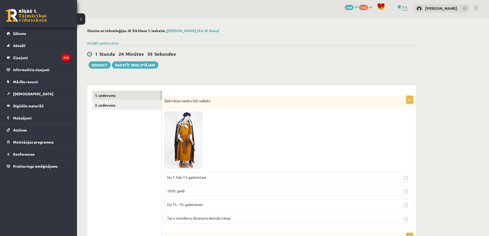
scroll to position [0, 0]
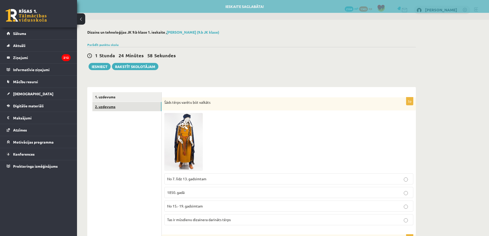
click at [120, 108] on link "2. uzdevums" at bounding box center [126, 106] width 69 height 9
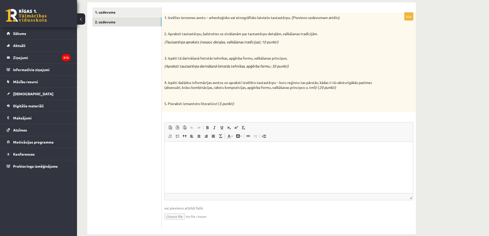
scroll to position [94, 0]
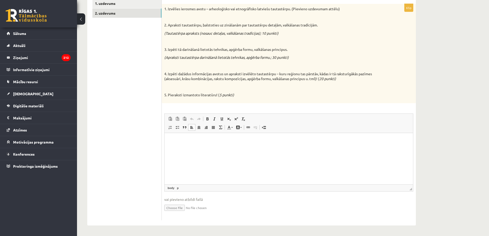
click at [214, 148] on html at bounding box center [289, 141] width 249 height 16
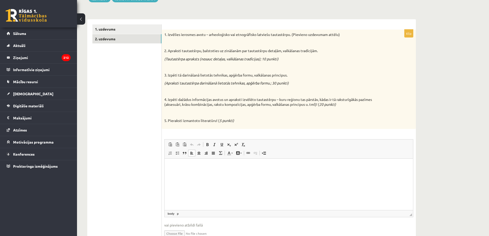
scroll to position [68, 0]
click at [178, 232] on input "file" at bounding box center [288, 232] width 249 height 11
type input "**********"
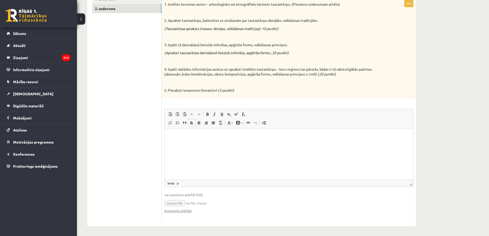
scroll to position [99, 0]
click at [172, 133] on p "Bagātinātā teksta redaktors, wiswyg-editor-user-answer-47433786018580" at bounding box center [289, 134] width 238 height 5
click at [177, 137] on p "Bagātinātā teksta redaktors, wiswyg-editor-user-answer-47433786018580" at bounding box center [289, 134] width 238 height 5
click at [98, 83] on ul "1. uzdevums 2. uzdevums" at bounding box center [126, 106] width 69 height 227
click at [174, 143] on p "**" at bounding box center [289, 143] width 238 height 5
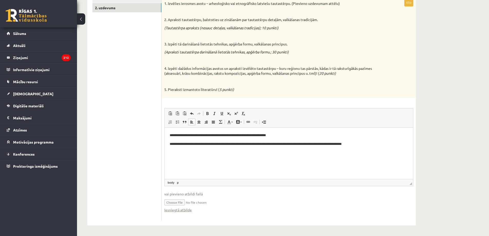
click at [174, 151] on html "**********" at bounding box center [289, 139] width 249 height 24
click at [371, 141] on p "**********" at bounding box center [289, 143] width 238 height 5
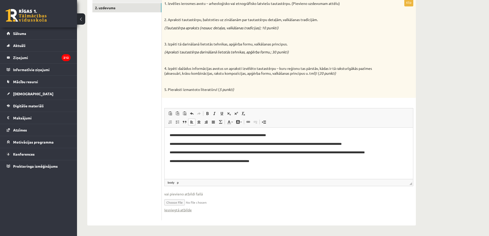
click at [205, 135] on p "**********" at bounding box center [289, 134] width 238 height 5
click at [213, 135] on p "**********" at bounding box center [289, 134] width 238 height 5
click at [288, 134] on p "**********" at bounding box center [289, 134] width 238 height 5
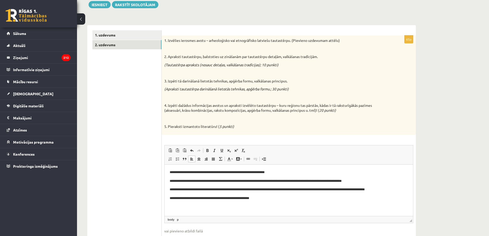
scroll to position [0, 0]
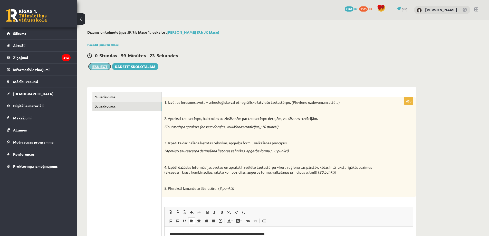
click at [100, 66] on button "Iesniegt" at bounding box center [100, 66] width 22 height 7
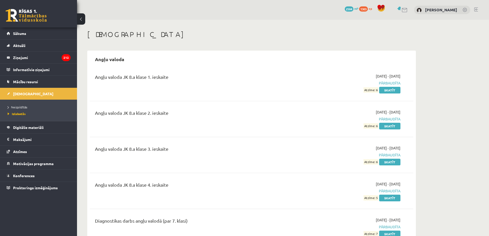
click at [478, 9] on link at bounding box center [476, 9] width 4 height 4
